Goal: Task Accomplishment & Management: Use online tool/utility

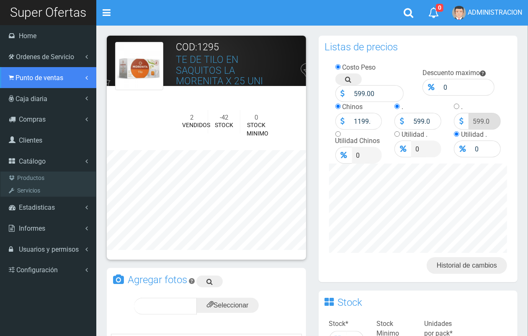
click at [30, 80] on span "Punto de ventas" at bounding box center [40, 78] width 48 height 8
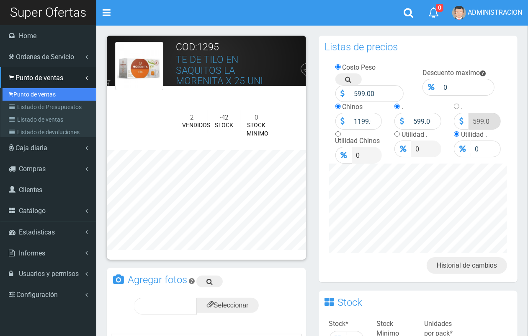
click at [34, 91] on link "Punto de ventas" at bounding box center [49, 94] width 93 height 13
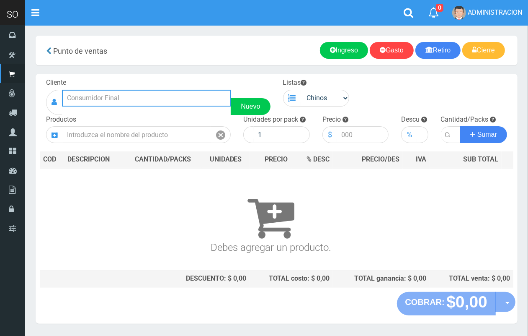
click at [168, 93] on input "text" at bounding box center [146, 98] width 169 height 17
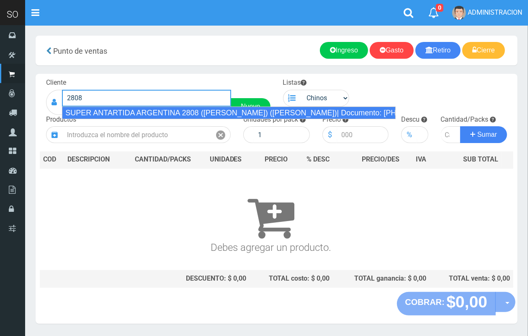
click at [174, 109] on div "SUPER ANTARTIDA ARGENTINA 2808 (ALAN) (ZÁRATE)| Documento: 5559998777 | Teléfon…" at bounding box center [229, 112] width 334 height 13
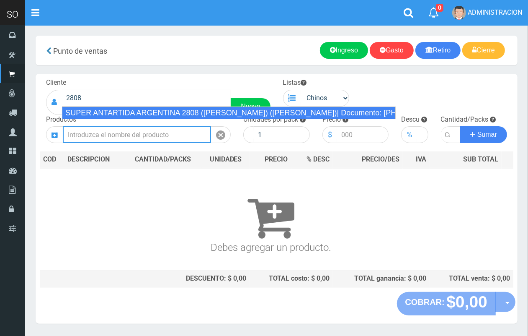
type input "SUPER ANTARTIDA ARGENTINA 2808 (ALAN) (ZÁRATE)| Documento: 5559998777 | Teléfon…"
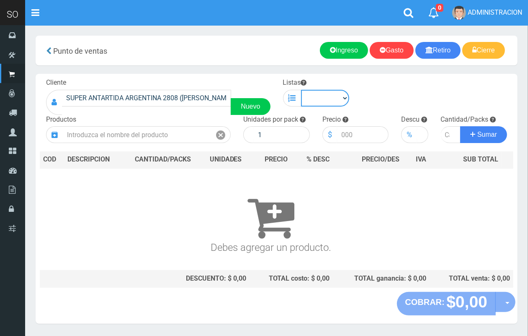
click at [334, 95] on select "Chinos . ." at bounding box center [325, 98] width 49 height 17
select select "1"
click at [301, 90] on select "Chinos . ." at bounding box center [325, 98] width 49 height 17
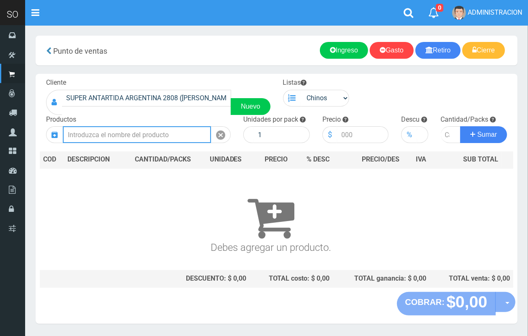
click at [128, 134] on input "text" at bounding box center [137, 134] width 148 height 17
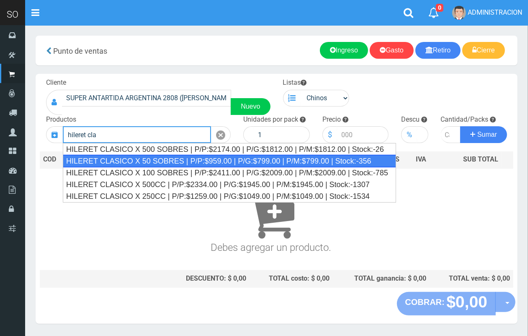
click at [169, 158] on div "HILERET CLASICO X 50 SOBRES | P/P:$959.00 | P/G:$799.00 | P/M:$799.00 | Stock:-…" at bounding box center [230, 161] width 334 height 13
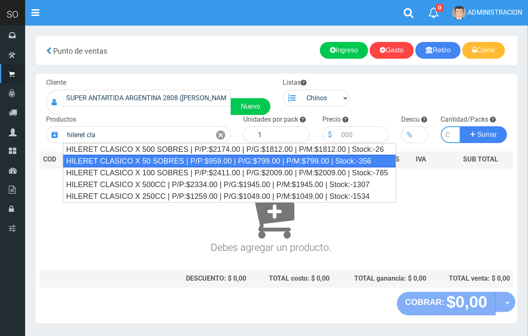
type input "HILERET CLASICO X 50 SOBRES | P/P:$959.00 | P/G:$799.00 | P/M:$799.00 | Stock:-…"
type input "8"
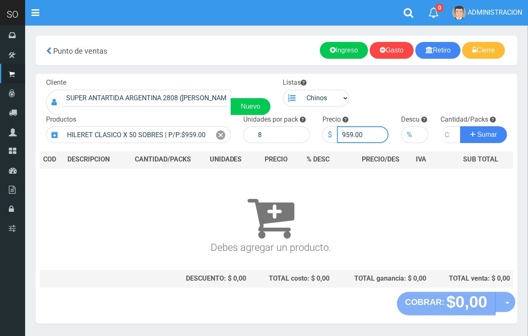
click at [352, 134] on input "959.00" at bounding box center [363, 134] width 52 height 17
type input "958.00"
click at [444, 139] on input "number" at bounding box center [451, 134] width 20 height 17
type input "2"
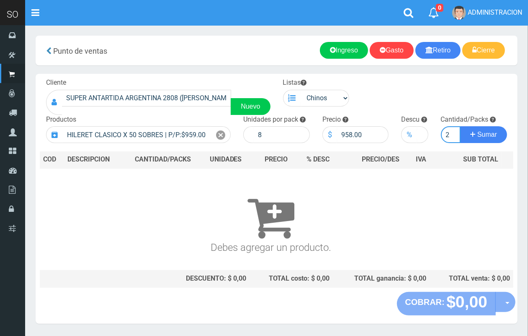
click at [460, 126] on button "Sumar" at bounding box center [483, 134] width 47 height 17
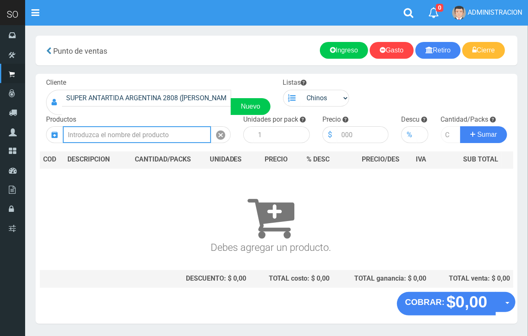
scroll to position [0, 0]
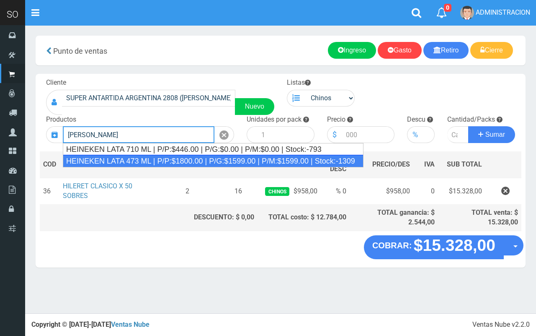
click at [153, 158] on div "HEINEKEN LATA 473 ML | P/P:$1800.00 | P/G:$1599.00 | P/M:$1599.00 | Stock:-1309" at bounding box center [213, 161] width 301 height 13
type input "HEINEKEN LATA 473 ML | P/P:$1800.00 | P/G:$1599.00 | P/M:$1599.00 | Stock:-1309"
type input "24"
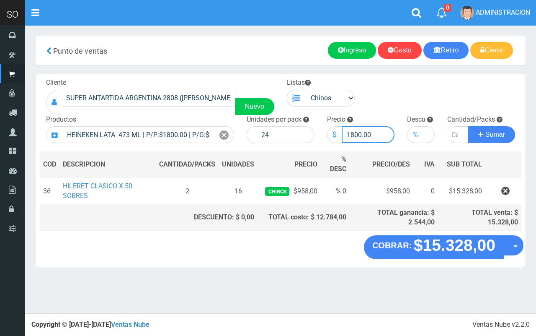
drag, startPoint x: 360, startPoint y: 133, endPoint x: 350, endPoint y: 132, distance: 10.1
click at [350, 132] on input "1800.00" at bounding box center [368, 134] width 53 height 17
type input "1750.00"
click at [453, 130] on input "number" at bounding box center [458, 134] width 21 height 17
type input "2"
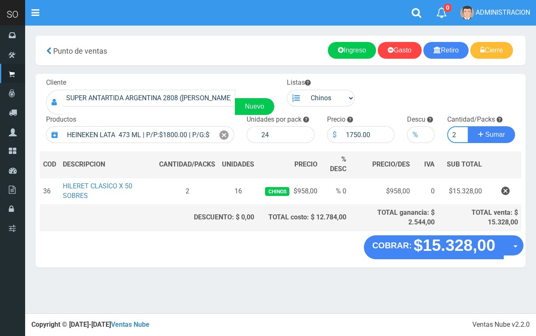
click at [468, 126] on button "Sumar" at bounding box center [491, 134] width 47 height 17
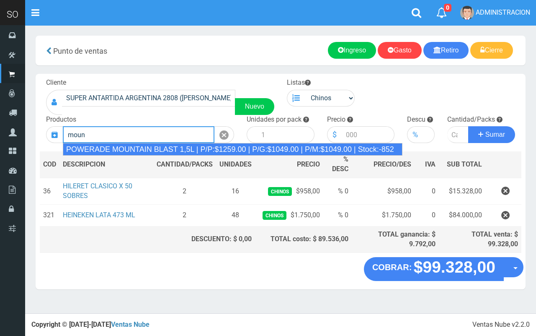
click at [179, 149] on div "POWERADE MOUNTAIN BLAST 1,5L | P/P:$1259.00 | P/G:$1049.00 | P/M:$1049.00 | Sto…" at bounding box center [233, 149] width 340 height 13
type input "POWERADE MOUNTAIN BLAST 1,5L | P/P:$1259.00 | P/G:$1049.00 | P/M:$1049.00 | Sto…"
type input "4"
type input "1259.00"
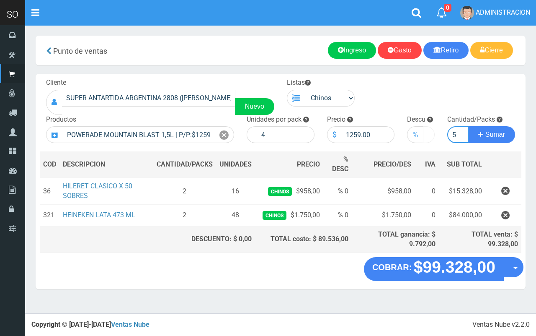
type input "5"
click at [468, 126] on button "Sumar" at bounding box center [491, 134] width 47 height 17
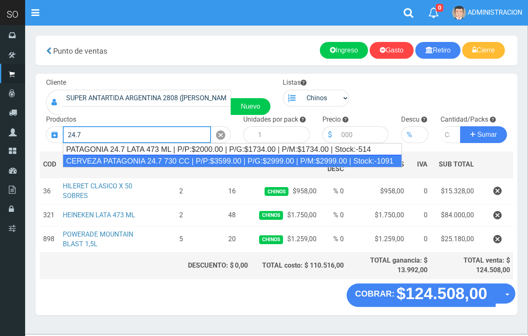
click at [204, 160] on div "CERVEZA PATAGONIA 24.7 730 CC | P/P:$3599.00 | P/G:$2999.00 | P/M:$2999.00 | St…" at bounding box center [232, 161] width 339 height 13
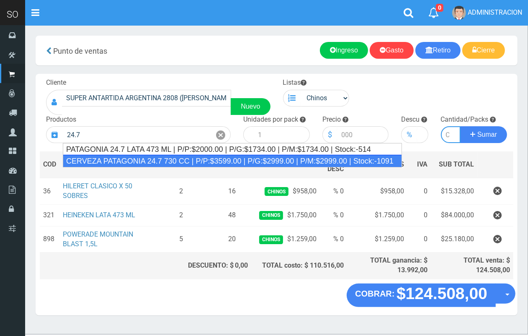
type input "CERVEZA PATAGONIA 24.7 730 CC | P/P:$3599.00 | P/G:$2999.00 | P/M:$2999.00 | St…"
type input "6"
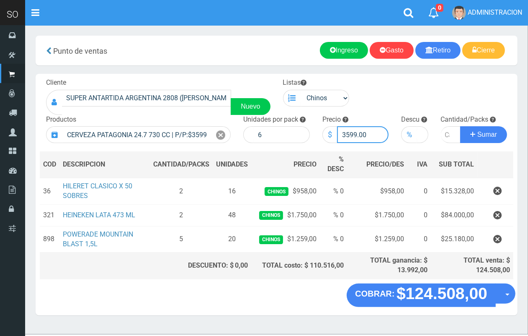
drag, startPoint x: 355, startPoint y: 135, endPoint x: 347, endPoint y: 134, distance: 8.5
click at [347, 134] on input "3599.00" at bounding box center [363, 134] width 52 height 17
type input "3000.00"
click at [445, 134] on input "number" at bounding box center [451, 134] width 20 height 17
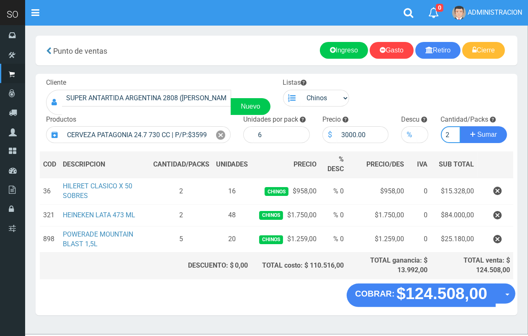
type input "2"
click at [460, 126] on button "Sumar" at bounding box center [483, 134] width 47 height 17
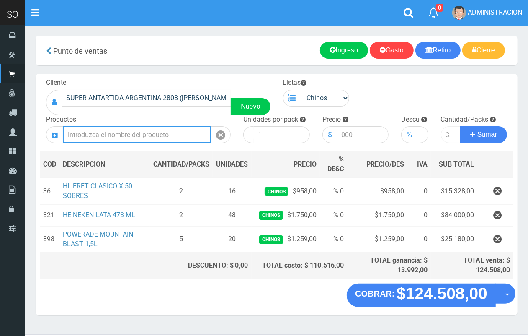
scroll to position [0, 0]
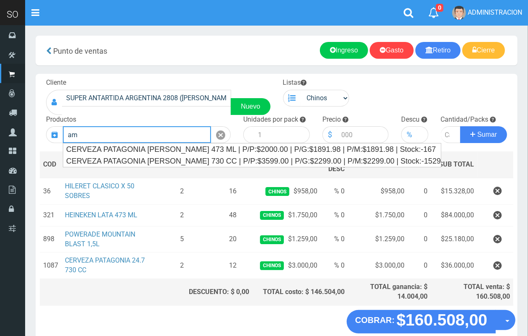
type input "a"
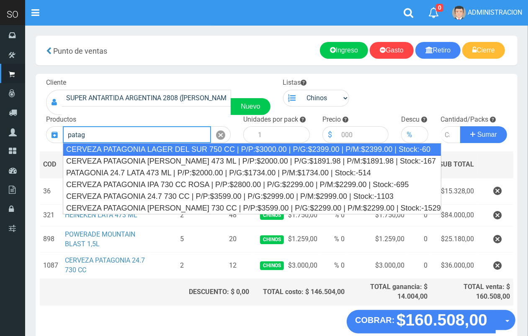
click at [245, 147] on div "CERVEZA PATAGONIA LAGER DEL SUR 750 CC | P/P:$3000.00 | P/G:$2399.00 | P/M:$239…" at bounding box center [252, 149] width 379 height 13
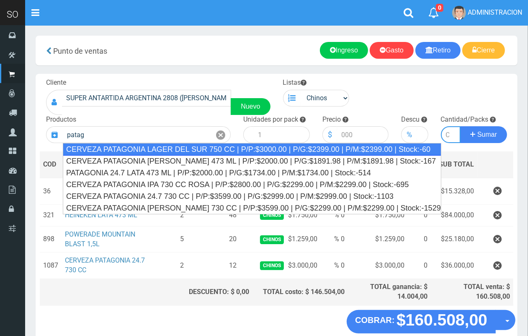
type input "CERVEZA PATAGONIA LAGER DEL SUR 750 CC | P/P:$3000.00 | P/G:$2399.00 | P/M:$239…"
type input "6"
type input "3000.00"
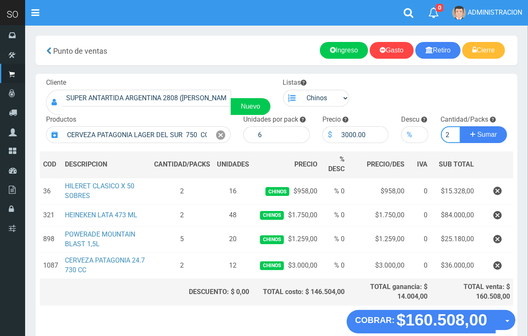
scroll to position [0, 1]
type input "2"
click at [460, 126] on button "Sumar" at bounding box center [483, 134] width 47 height 17
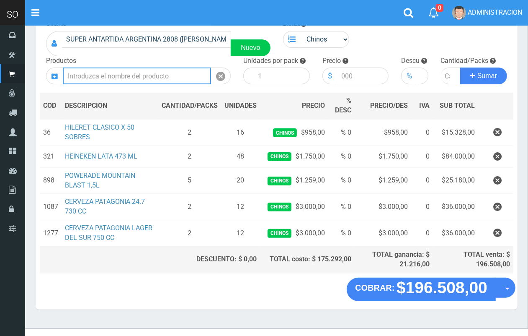
scroll to position [68, 0]
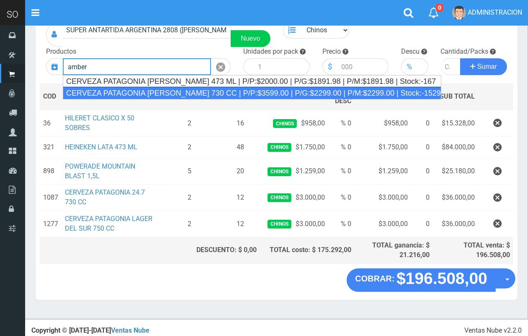
click at [184, 89] on div "CERVEZA PATAGONIA AMBER LAGER 730 CC | P/P:$3599.00 | P/G:$2299.00 | P/M:$2299.…" at bounding box center [252, 93] width 379 height 13
type input "CERVEZA PATAGONIA AMBER LAGER 730 CC | P/P:$3599.00 | P/G:$2299.00 | P/M:$2299.…"
type input "6"
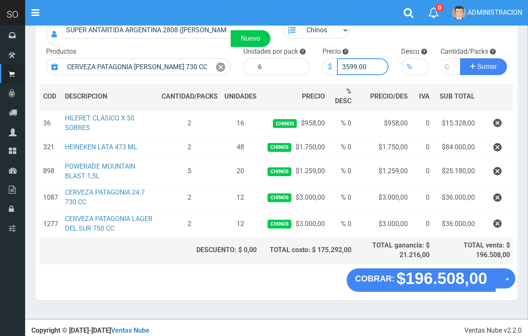
drag, startPoint x: 357, startPoint y: 65, endPoint x: 347, endPoint y: 65, distance: 10.1
click at [347, 65] on input "3599.00" at bounding box center [363, 66] width 52 height 17
type input "3000.00"
click at [446, 65] on input "number" at bounding box center [451, 66] width 20 height 17
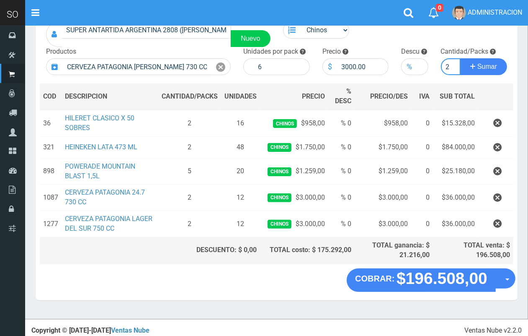
type input "2"
click at [460, 58] on button "Sumar" at bounding box center [483, 66] width 47 height 17
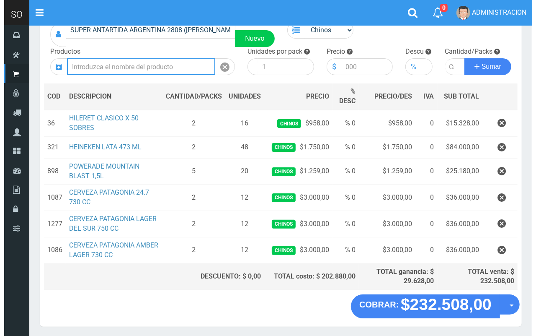
scroll to position [96, 0]
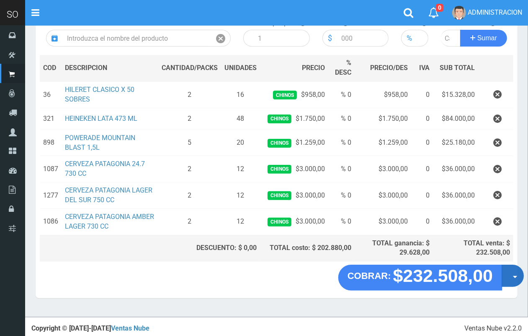
drag, startPoint x: 512, startPoint y: 282, endPoint x: 512, endPoint y: 290, distance: 8.0
click at [512, 282] on button "Opciones" at bounding box center [513, 275] width 22 height 22
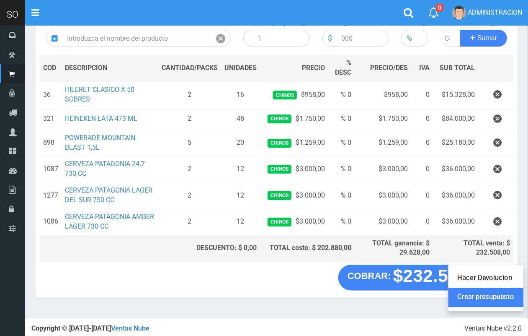
click at [510, 296] on link "Crear presupuesto" at bounding box center [486, 297] width 75 height 19
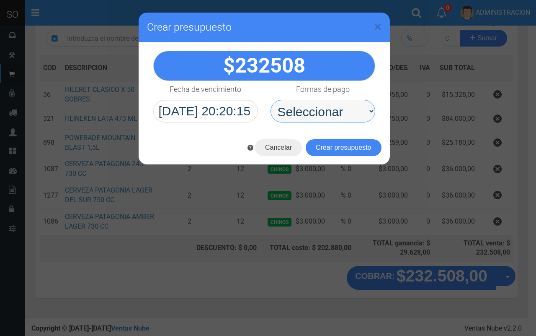
drag, startPoint x: 351, startPoint y: 111, endPoint x: 350, endPoint y: 122, distance: 10.6
click at [351, 111] on select "Seleccionar Efectivo Tarjeta de Crédito Depósito Débito" at bounding box center [323, 111] width 105 height 23
click at [271, 100] on select "Seleccionar Efectivo Tarjeta de Crédito Depósito Débito" at bounding box center [323, 111] width 105 height 23
click at [346, 110] on select "Seleccionar Efectivo Tarjeta de Crédito Depósito Débito" at bounding box center [323, 111] width 105 height 23
select select "Efectivo"
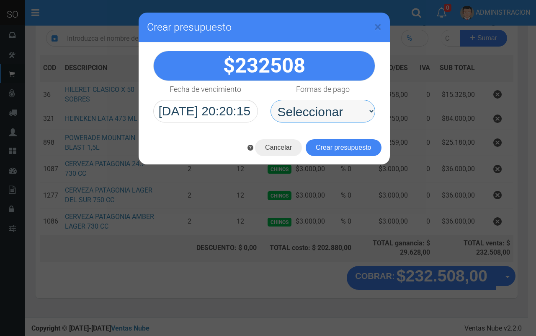
click at [271, 100] on select "Seleccionar Efectivo Tarjeta de Crédito Depósito Débito" at bounding box center [323, 111] width 105 height 23
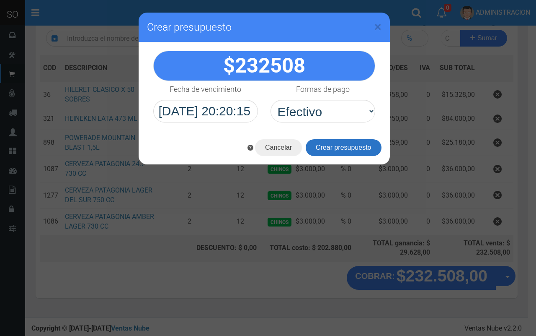
click at [352, 145] on button "Crear presupuesto" at bounding box center [344, 147] width 76 height 17
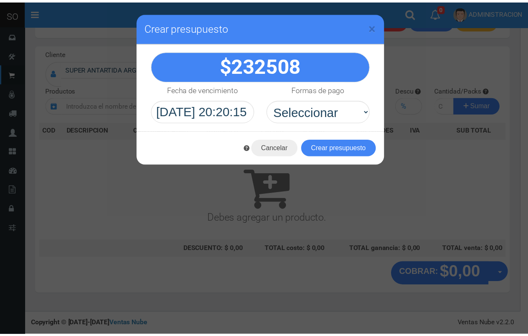
scroll to position [25, 0]
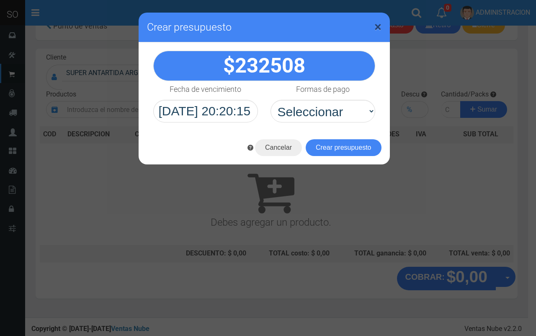
click at [380, 23] on span "×" at bounding box center [378, 27] width 7 height 16
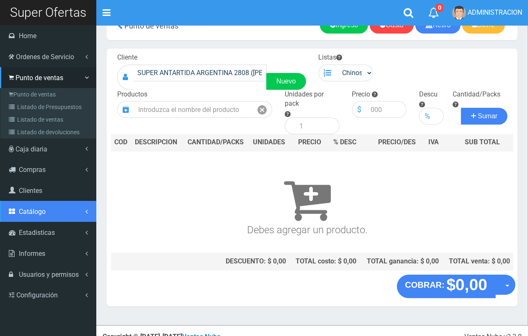
click at [51, 216] on link "Catálogo" at bounding box center [48, 211] width 96 height 21
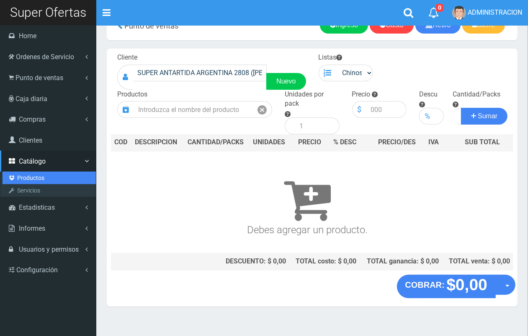
click at [36, 174] on link "Productos" at bounding box center [49, 177] width 93 height 13
